Goal: Information Seeking & Learning: Learn about a topic

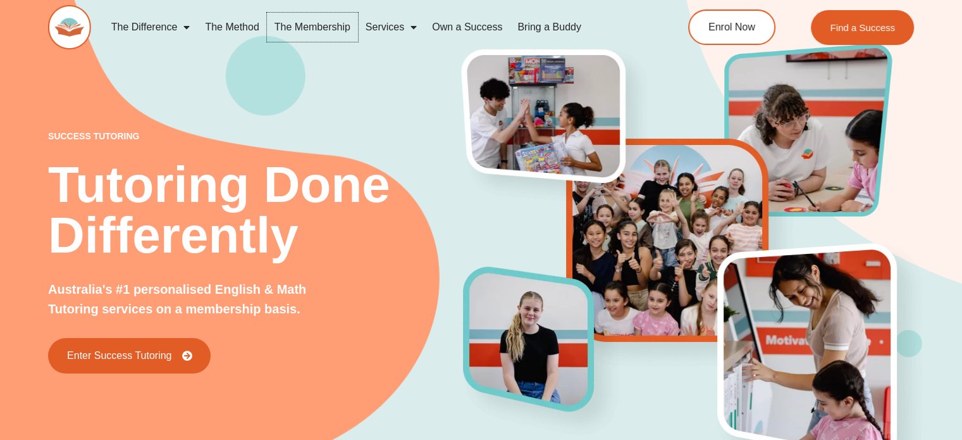
click at [320, 32] on link "The Membership" at bounding box center [312, 27] width 91 height 29
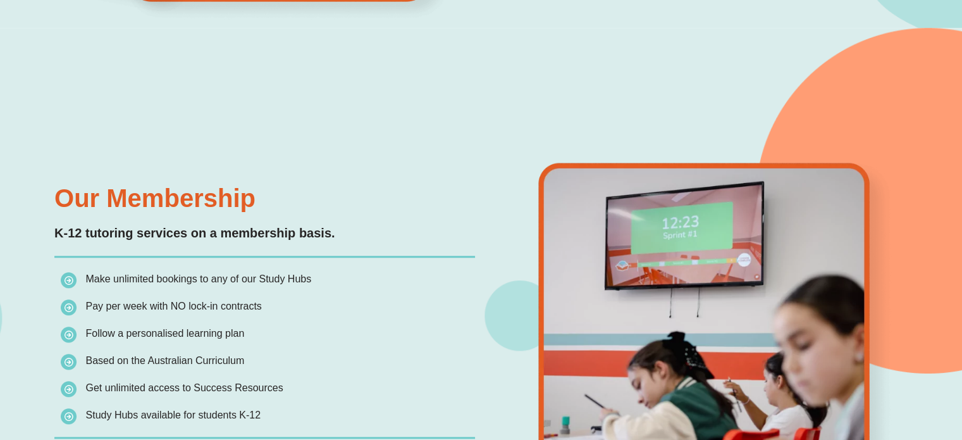
scroll to position [1096, 0]
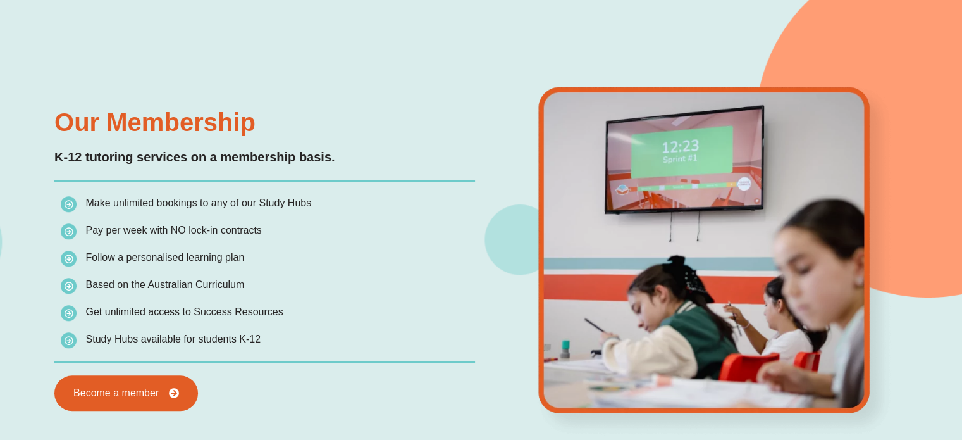
click at [213, 266] on li "Follow a personalised learning plan" at bounding box center [268, 260] width 414 height 23
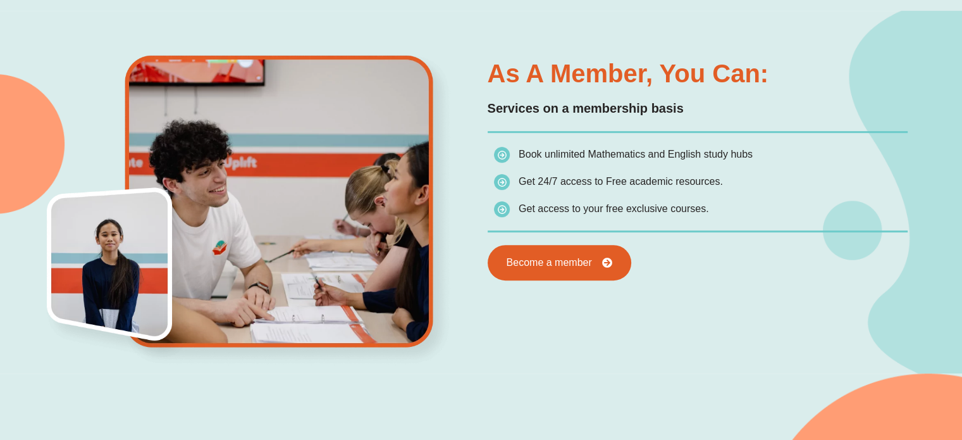
scroll to position [1096, 0]
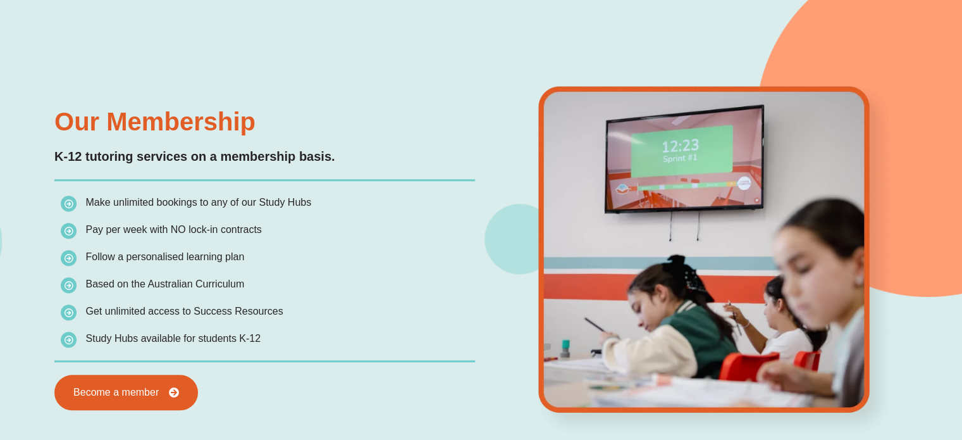
click at [247, 227] on span "Pay per week with NO lock-in contracts" at bounding box center [174, 229] width 176 height 11
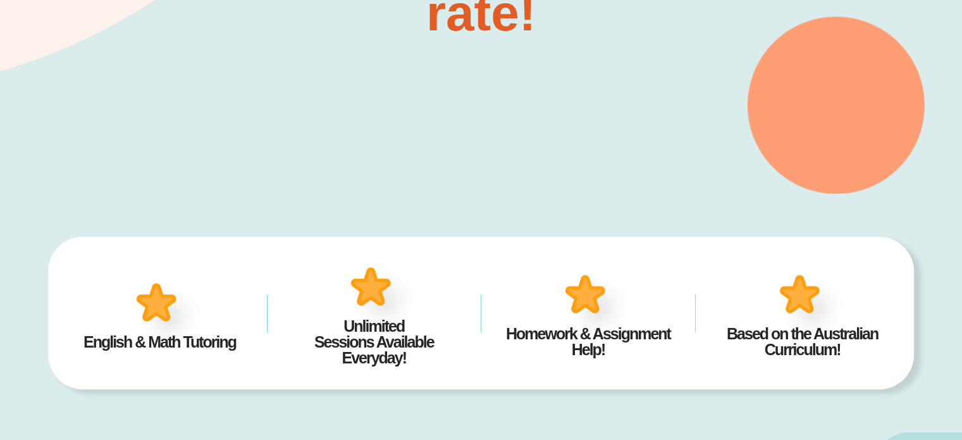
scroll to position [0, 0]
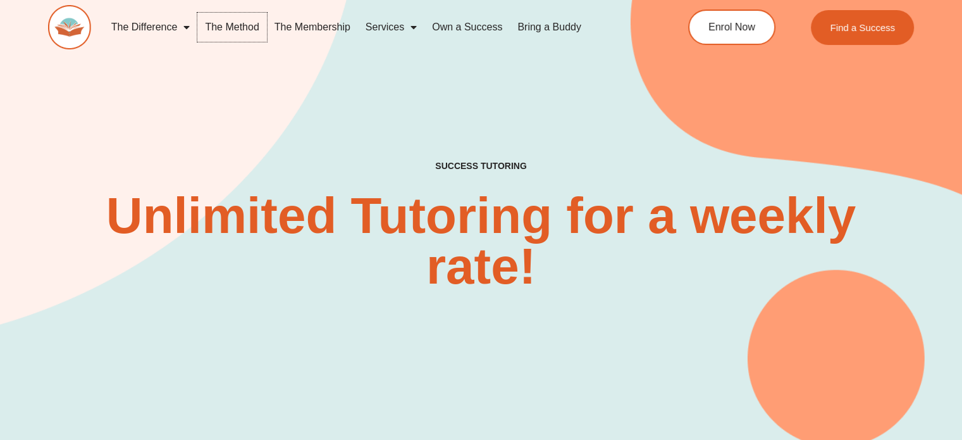
click at [228, 22] on link "The Method" at bounding box center [231, 27] width 69 height 29
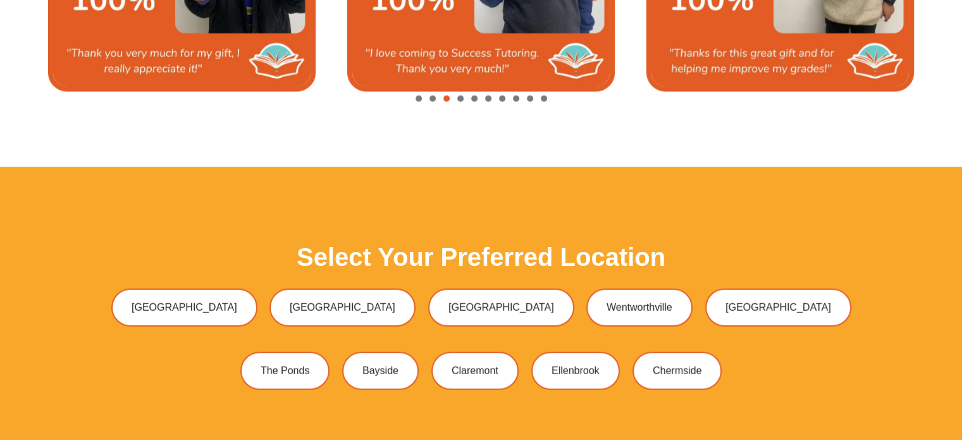
scroll to position [3205, 0]
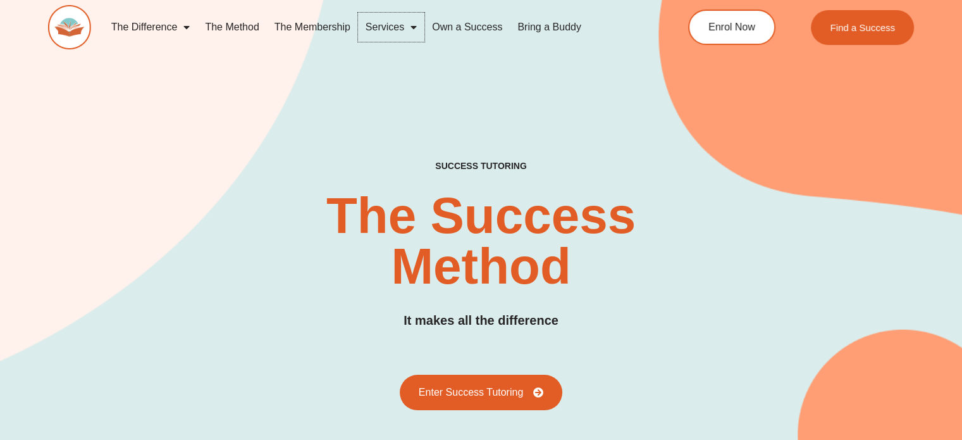
click at [385, 22] on link "Services" at bounding box center [391, 27] width 66 height 29
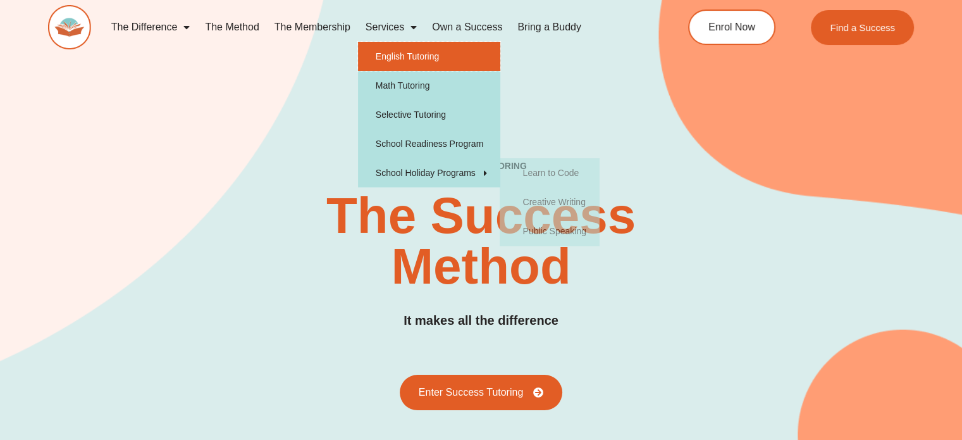
click at [401, 51] on link "English Tutoring" at bounding box center [429, 56] width 142 height 29
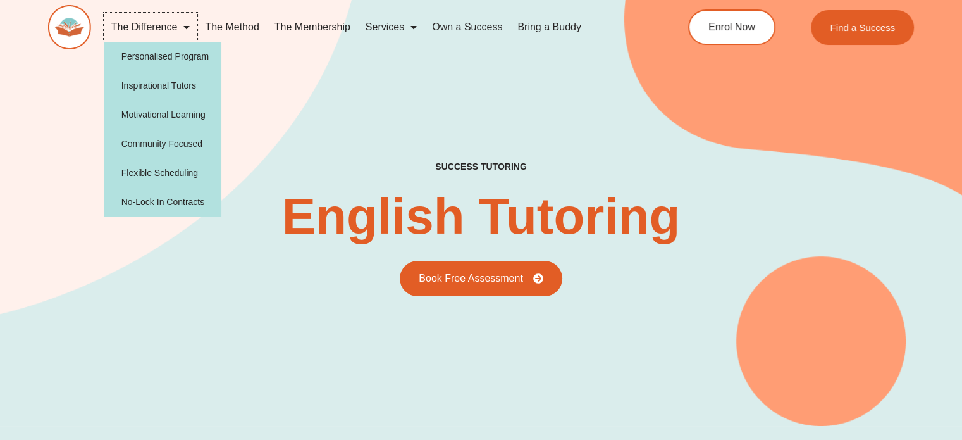
click at [186, 28] on span "Menu" at bounding box center [183, 27] width 13 height 23
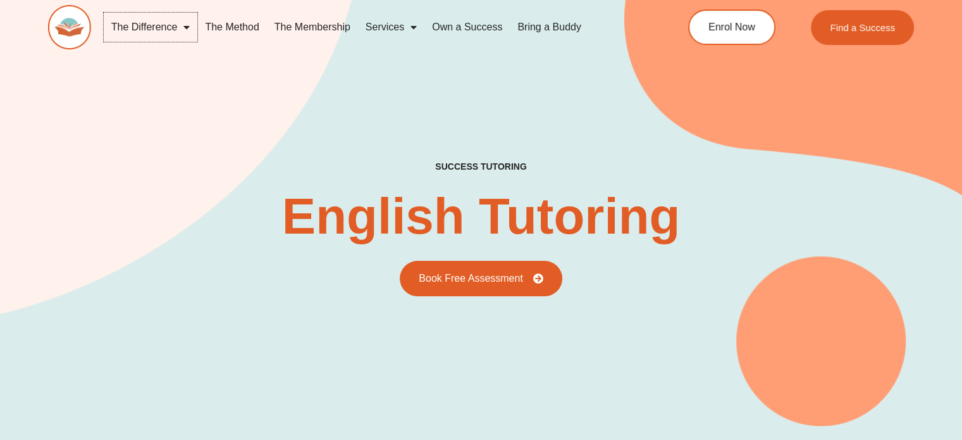
click at [186, 28] on span "Menu" at bounding box center [183, 27] width 13 height 23
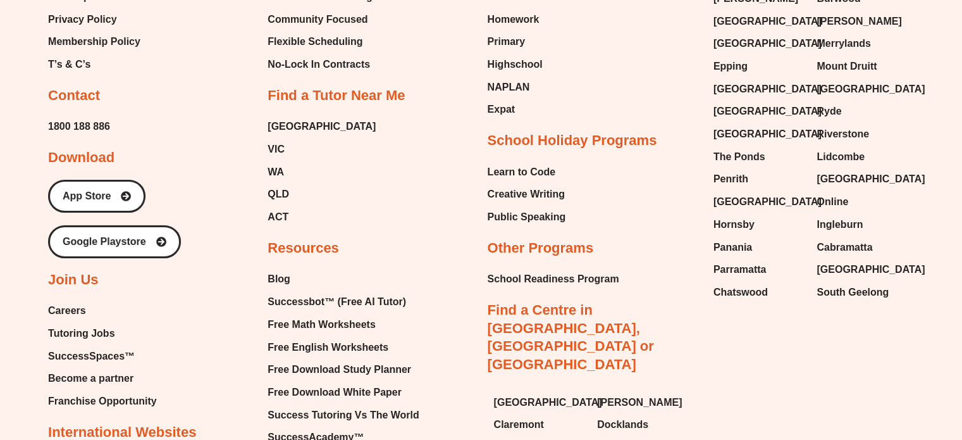
scroll to position [4133, 0]
